Goal: Navigation & Orientation: Find specific page/section

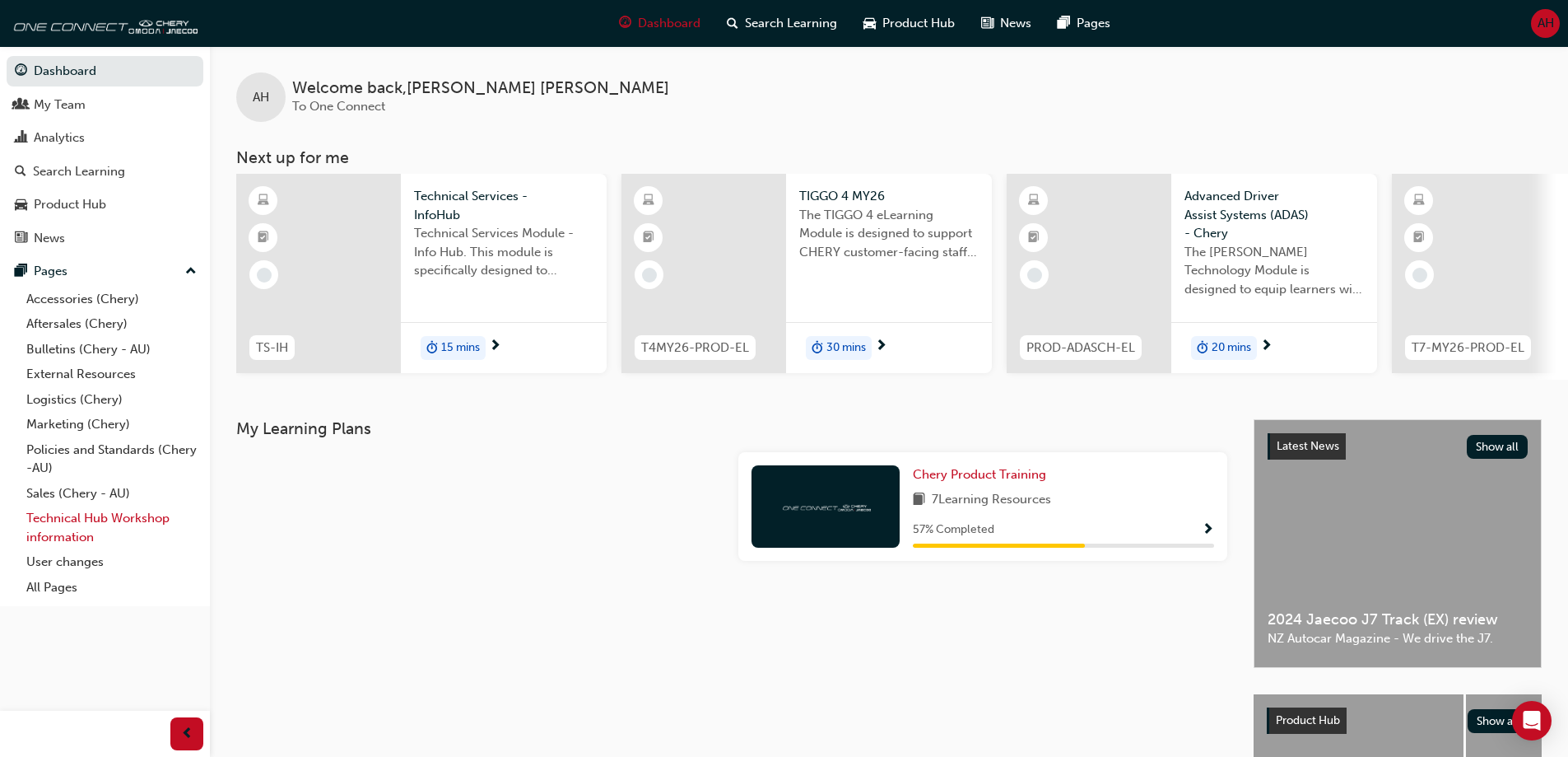
click at [114, 522] on link "Technical Hub Workshop information" at bounding box center [112, 527] width 183 height 44
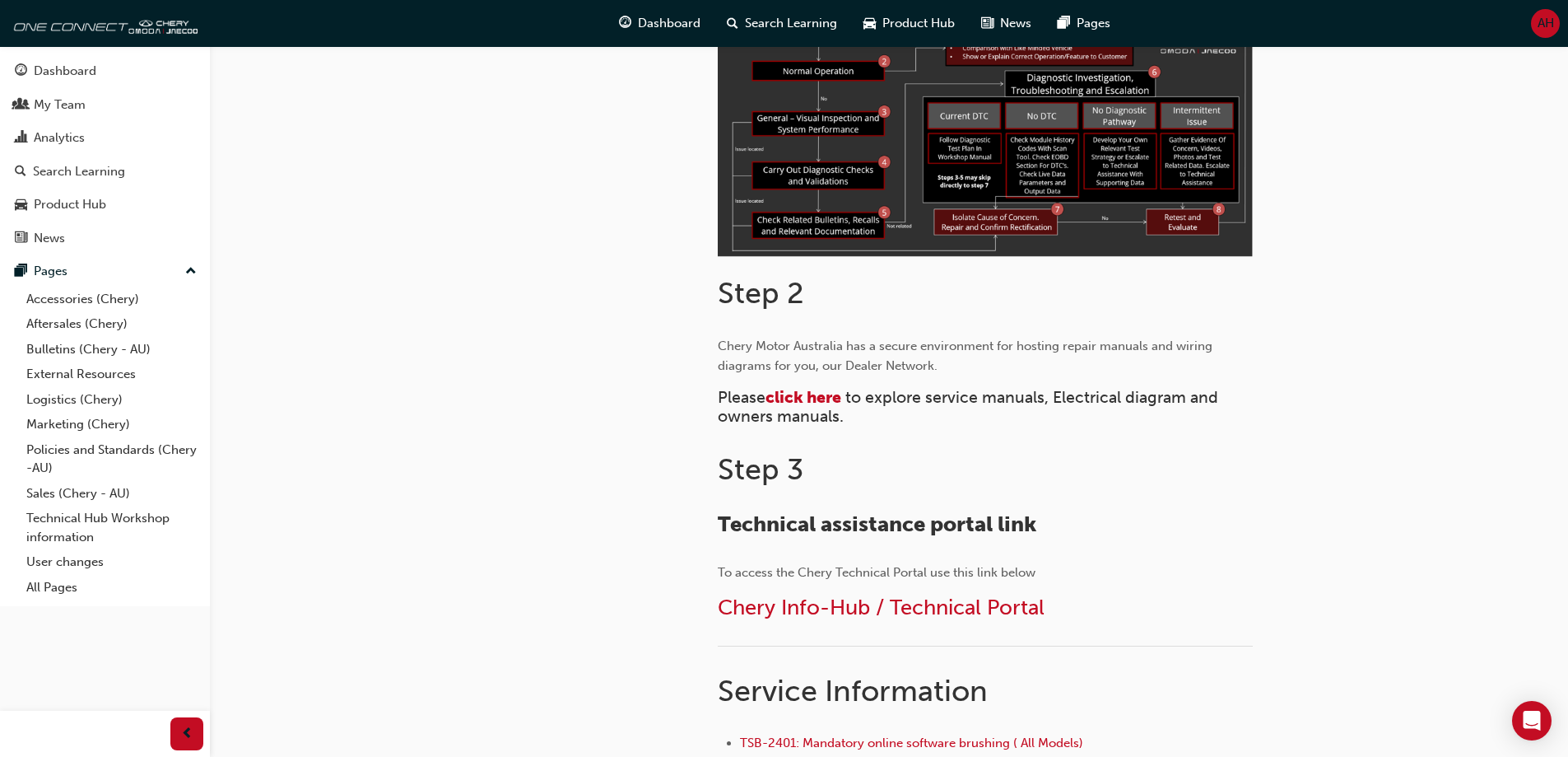
scroll to position [577, 0]
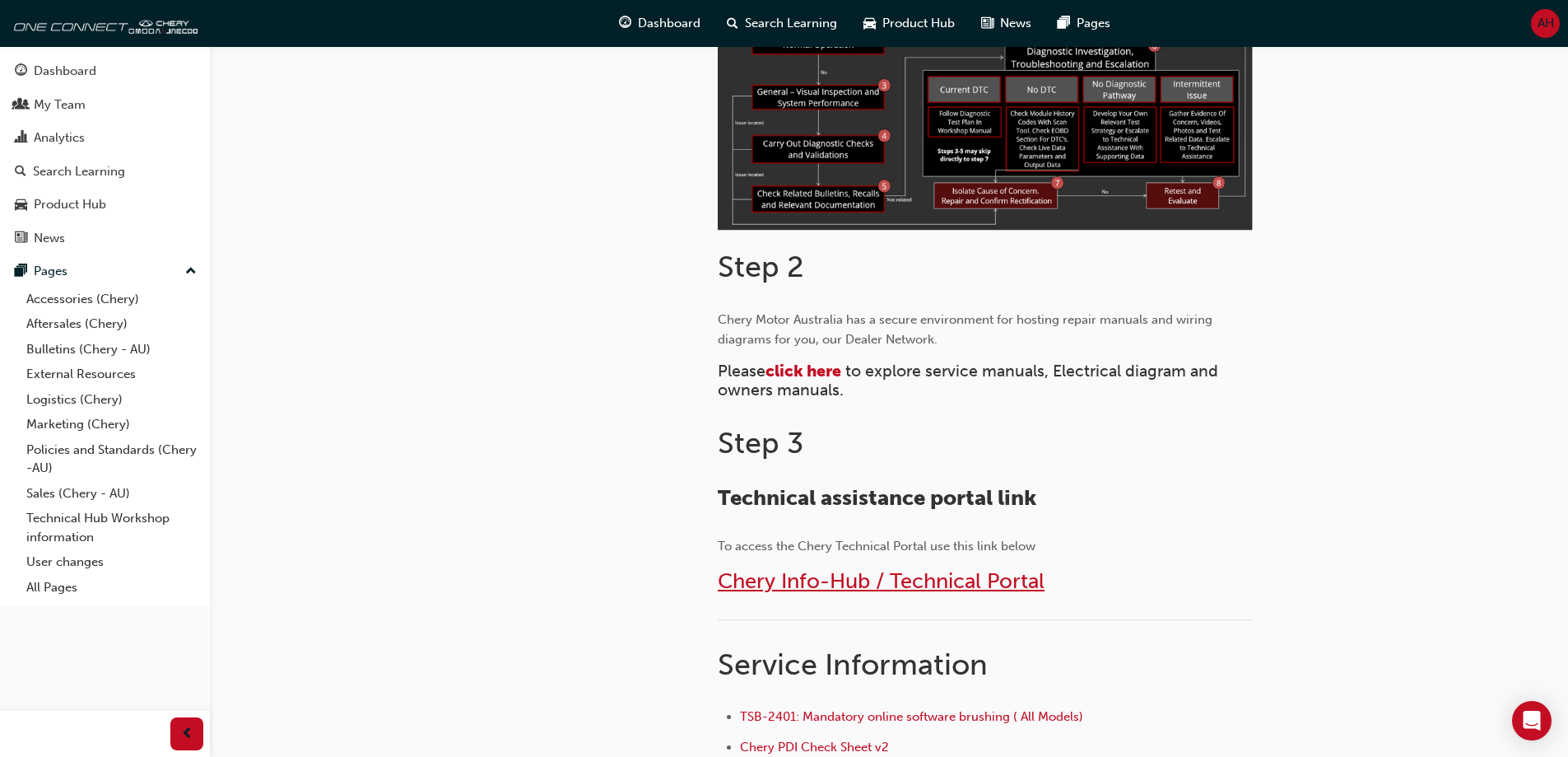
click at [868, 580] on span "Chery Info-Hub / Technical Portal" at bounding box center [881, 581] width 327 height 26
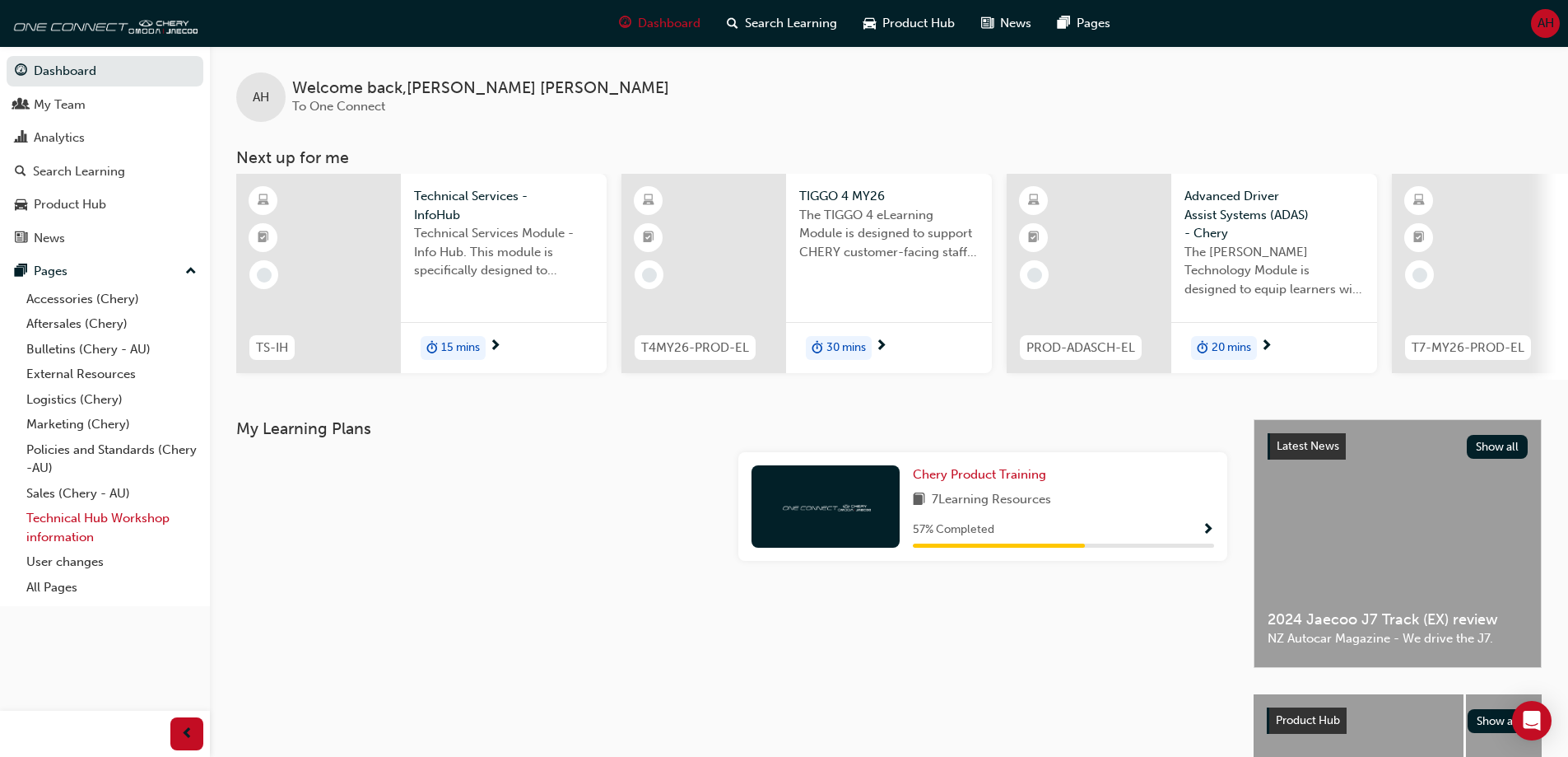
click at [102, 516] on link "Technical Hub Workshop information" at bounding box center [112, 527] width 183 height 44
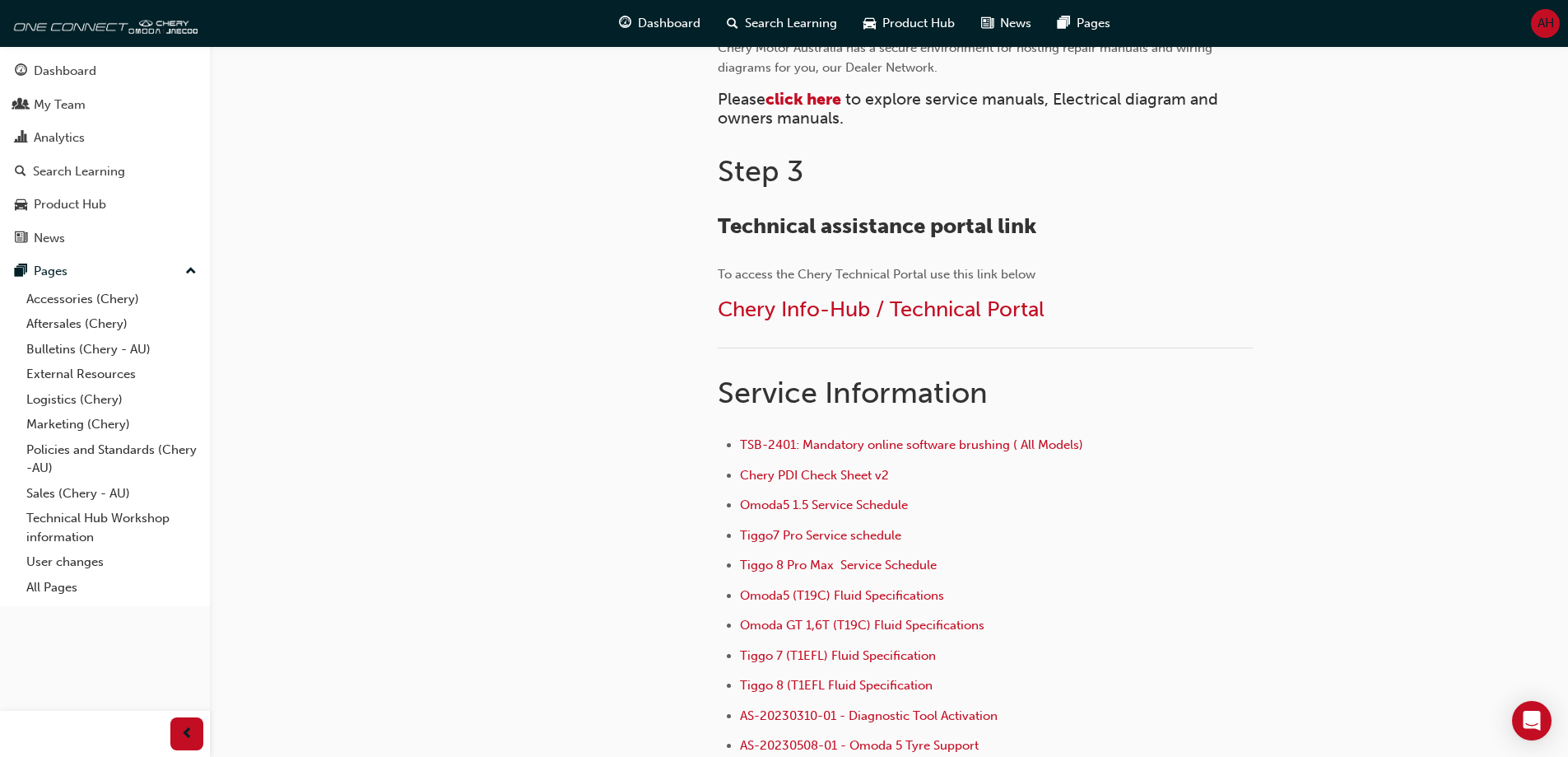
scroll to position [658, 0]
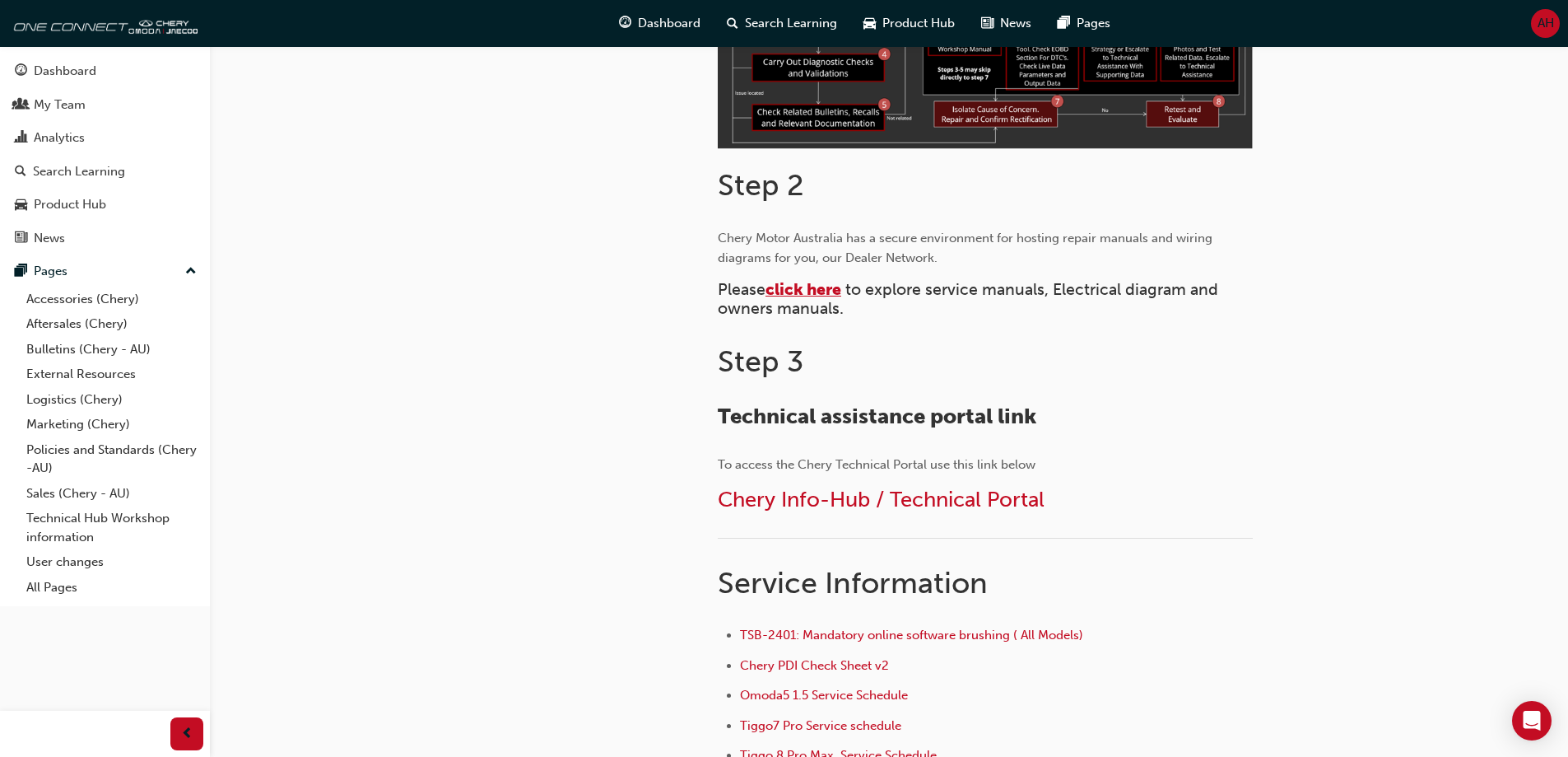
click at [821, 293] on span "click here" at bounding box center [804, 289] width 76 height 19
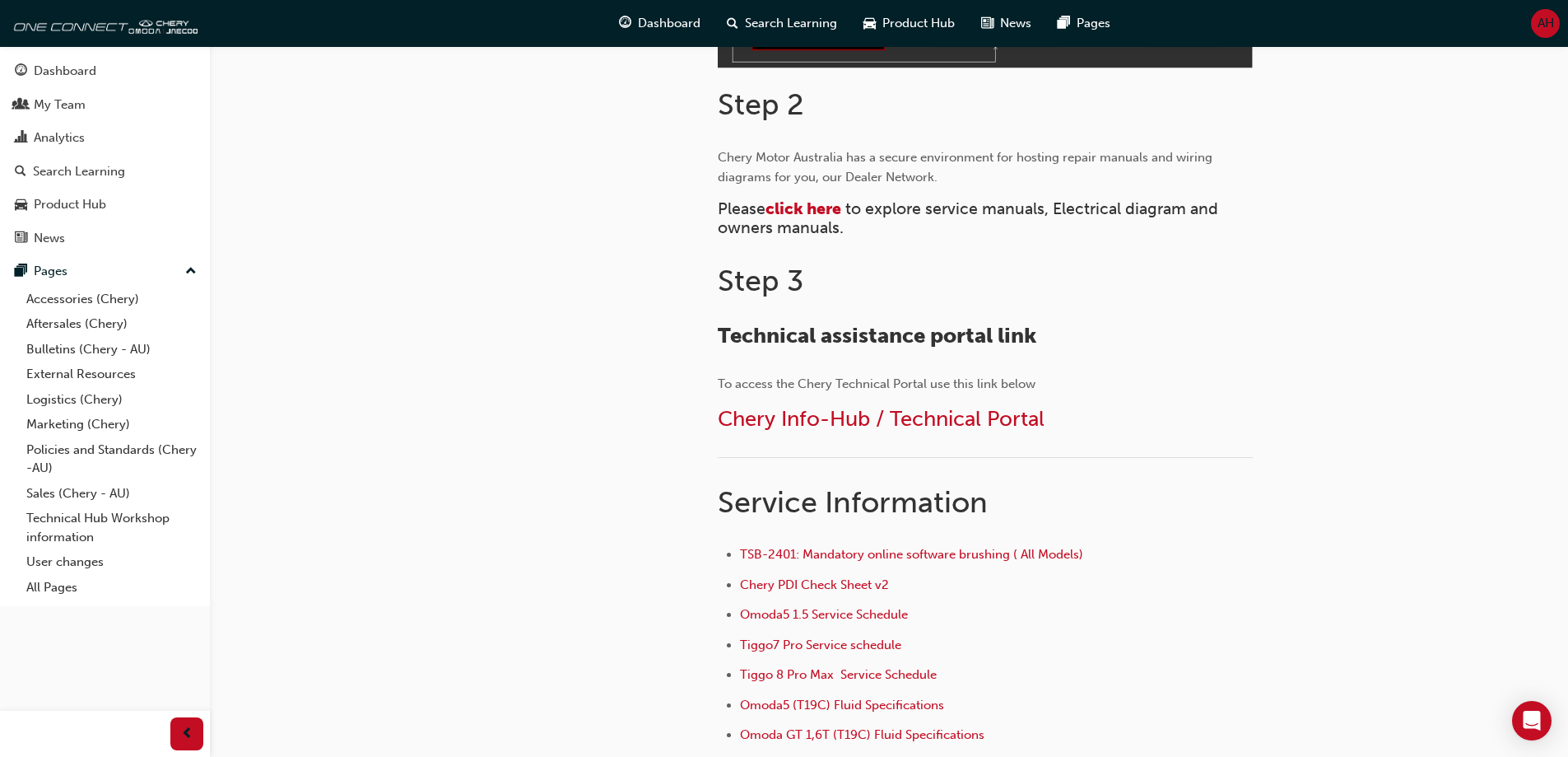
scroll to position [741, 0]
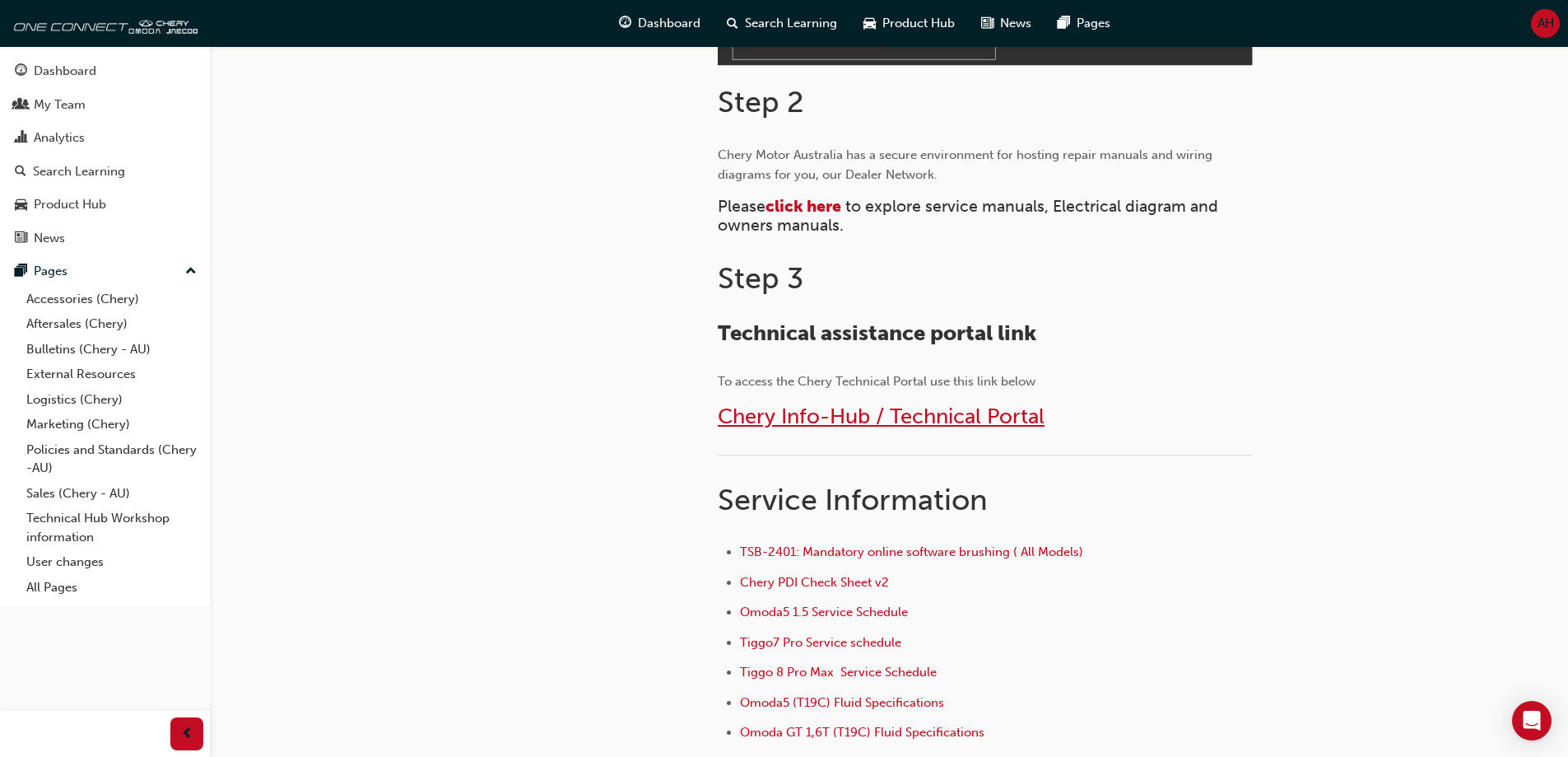
click at [933, 423] on span "Chery Info-Hub / Technical Portal" at bounding box center [881, 416] width 327 height 26
